Goal: Check status: Check status

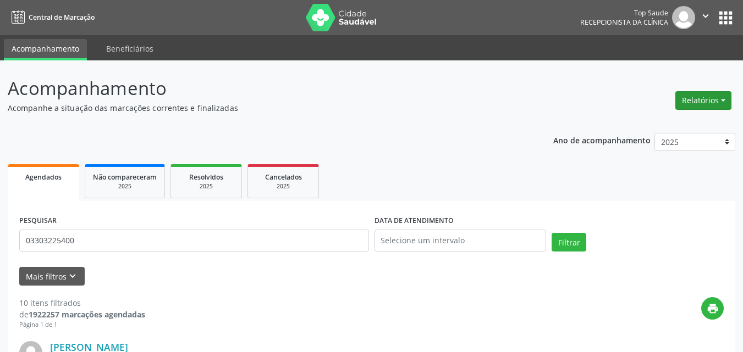
click at [702, 104] on button "Relatórios" at bounding box center [703, 100] width 56 height 19
click at [689, 119] on link "Agendamentos" at bounding box center [673, 124] width 118 height 15
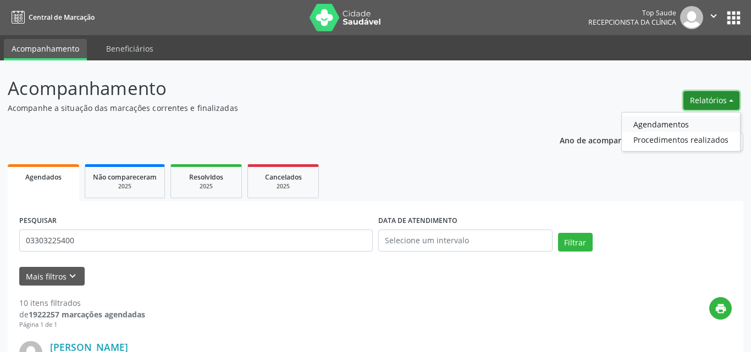
select select "8"
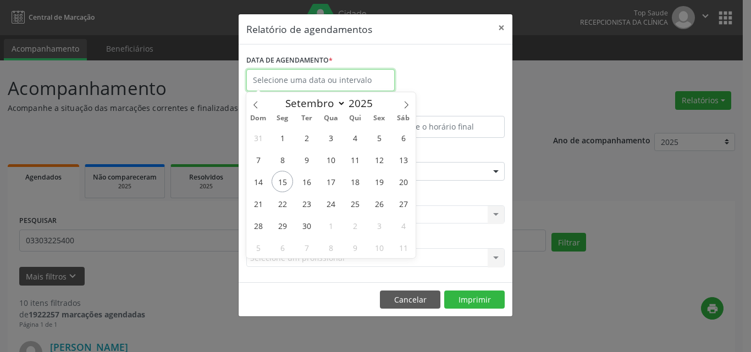
click at [373, 81] on input "text" at bounding box center [320, 80] width 148 height 22
click at [306, 185] on span "16" at bounding box center [306, 181] width 21 height 21
type input "[DATE]"
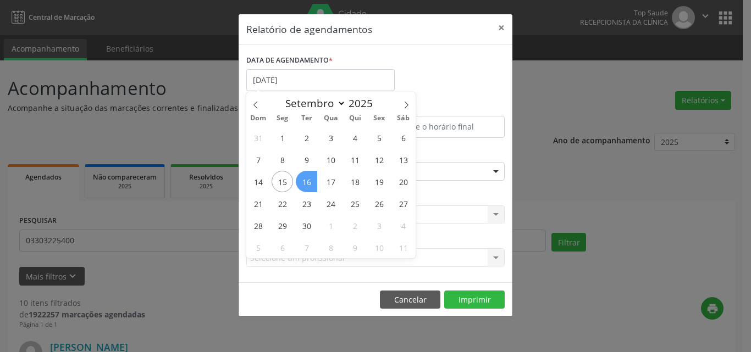
click at [306, 185] on span "16" at bounding box center [306, 181] width 21 height 21
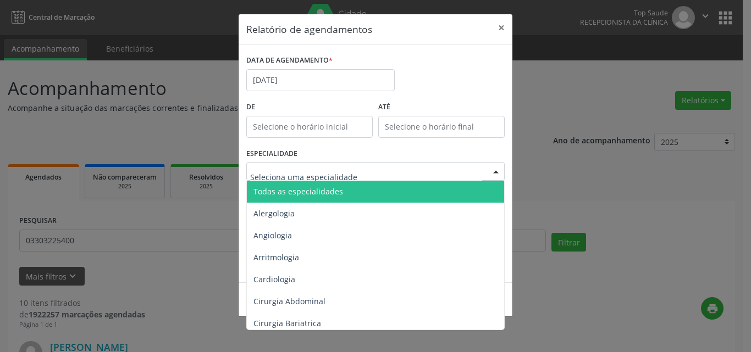
click at [317, 190] on span "Todas as especialidades" at bounding box center [298, 191] width 90 height 10
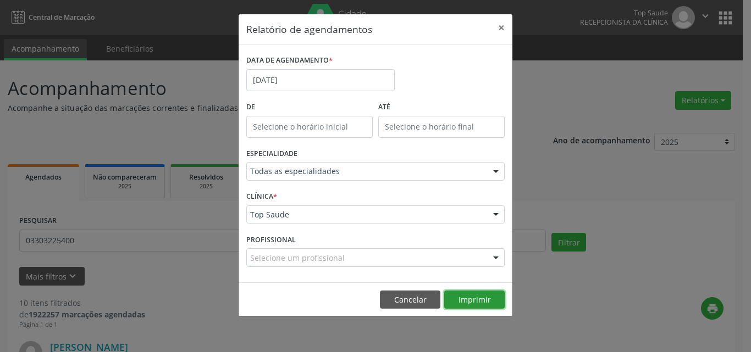
click at [497, 295] on button "Imprimir" at bounding box center [474, 300] width 60 height 19
click at [416, 299] on button "Cancelar" at bounding box center [410, 300] width 60 height 19
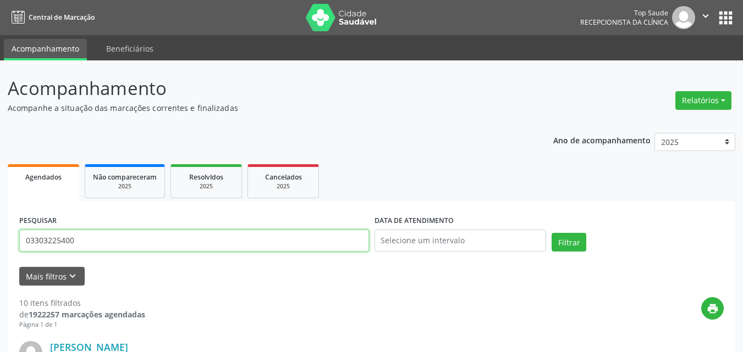
drag, startPoint x: 118, startPoint y: 243, endPoint x: 0, endPoint y: 242, distance: 118.2
